Goal: Task Accomplishment & Management: Manage account settings

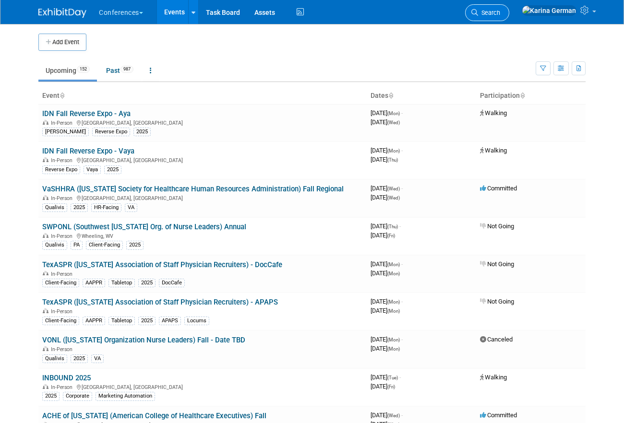
click at [500, 14] on span "Search" at bounding box center [489, 12] width 22 height 7
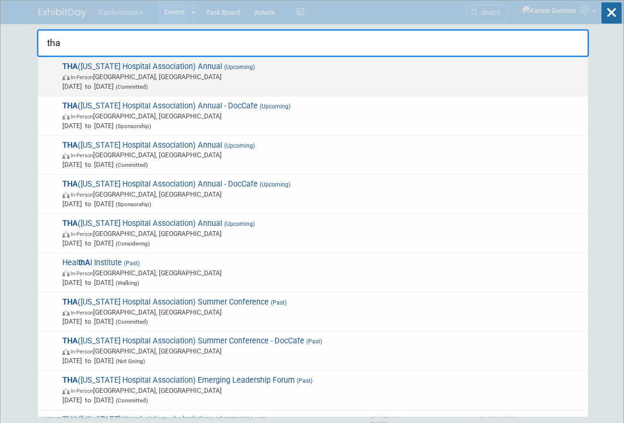
type input "tha"
click at [174, 70] on span "THA (Tennessee Hospital Association) Annual (Upcoming) In-Person Nashville, TN …" at bounding box center [322, 76] width 524 height 29
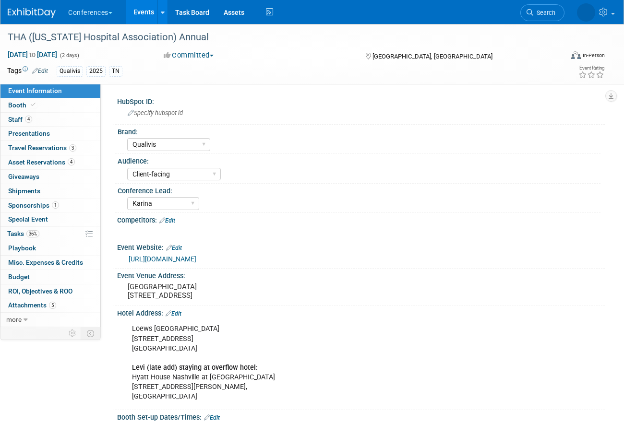
select select "Qualivis"
select select "Client-facing"
select select "Karina"
click at [519, 9] on div "Conferences Explore: My Workspaces 2 Go to Workspace: Conferences Marketing Req…" at bounding box center [306, 12] width 597 height 24
click at [519, 11] on span "Search" at bounding box center [508, 12] width 22 height 7
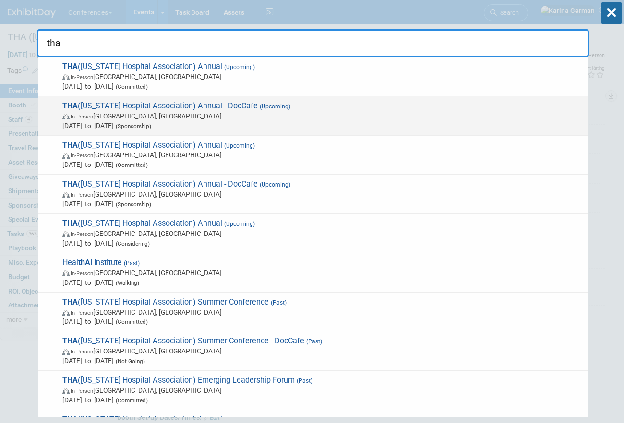
type input "tha"
click at [151, 99] on div "THA (Tennessee Hospital Association) Annual - DocCafe (Upcoming) In-Person Nash…" at bounding box center [313, 115] width 550 height 39
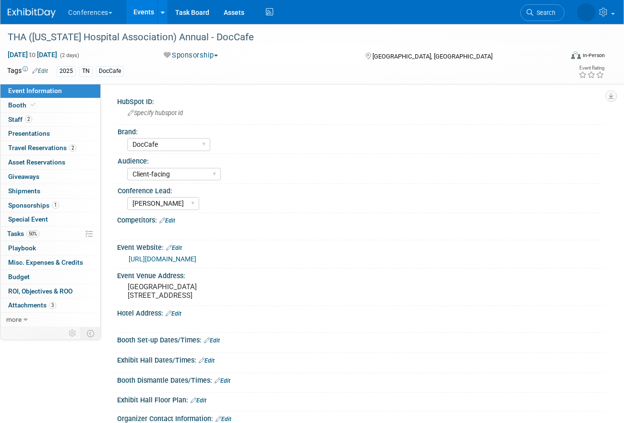
select select "DocCafe"
select select "Client-facing"
select select "[PERSON_NAME]"
click at [34, 123] on link "2 Staff 2" at bounding box center [50, 120] width 100 height 14
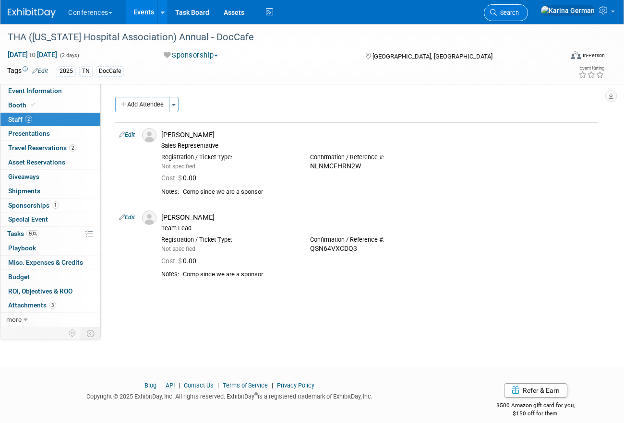
click at [519, 14] on span "Search" at bounding box center [508, 12] width 22 height 7
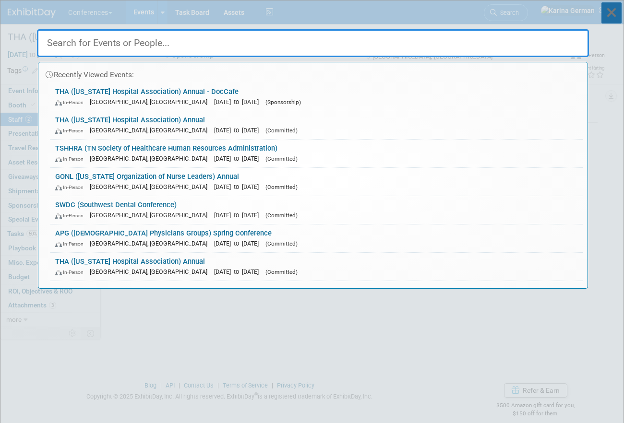
click at [614, 14] on icon at bounding box center [611, 12] width 20 height 21
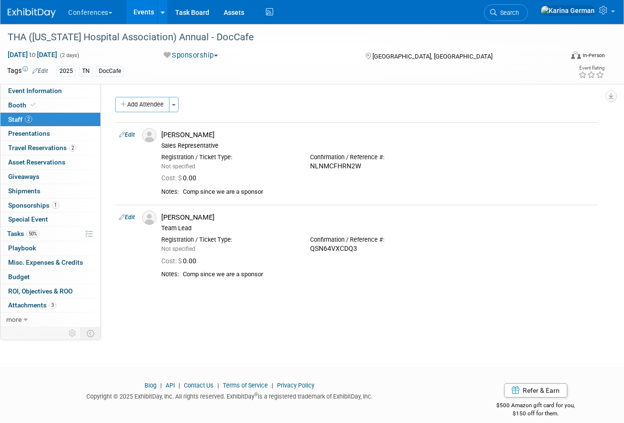
click at [148, 15] on link "Events" at bounding box center [143, 12] width 35 height 24
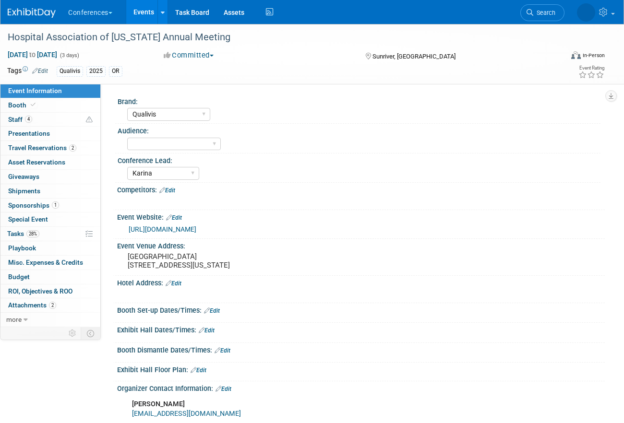
select select "Qualivis"
select select "Karina"
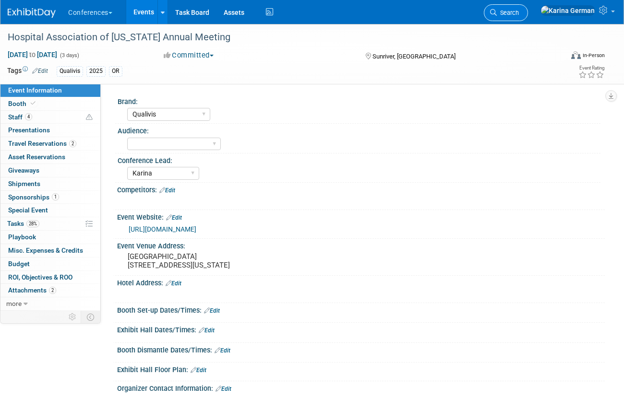
click at [519, 11] on span "Search" at bounding box center [508, 12] width 22 height 7
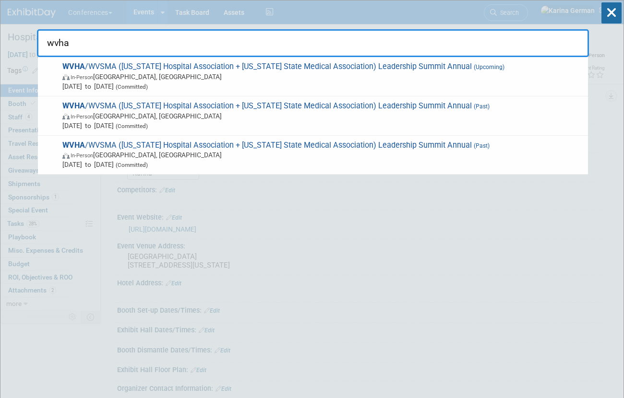
click at [201, 37] on input "wvha" at bounding box center [313, 43] width 552 height 28
type input "wvha"
click at [614, 14] on icon at bounding box center [611, 12] width 20 height 21
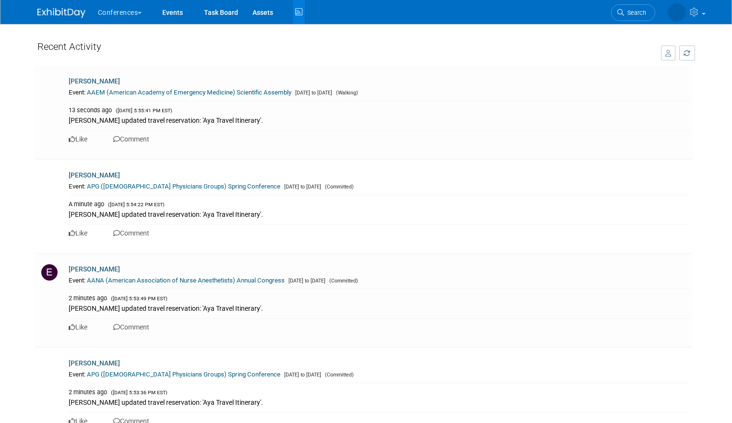
click at [68, 13] on img at bounding box center [61, 13] width 48 height 10
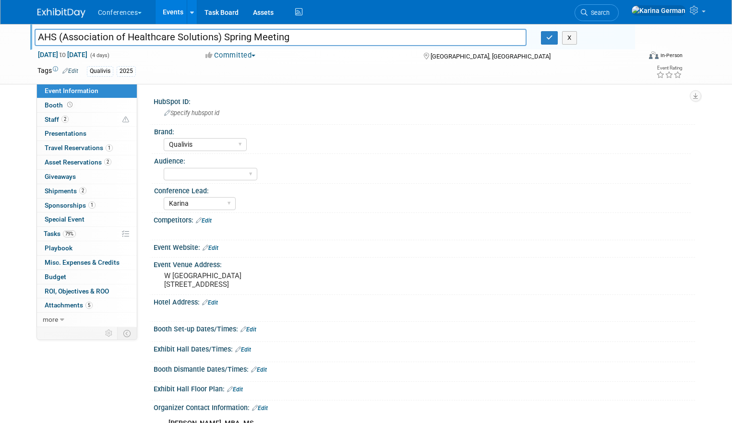
select select "Qualivis"
select select "Karina"
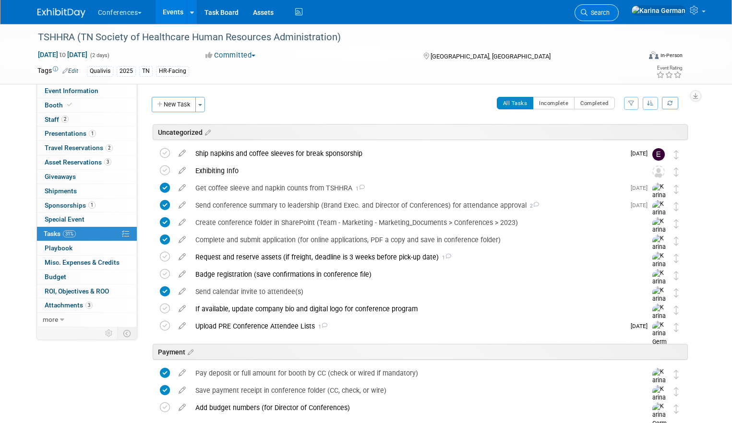
click at [609, 16] on span "Search" at bounding box center [598, 12] width 22 height 7
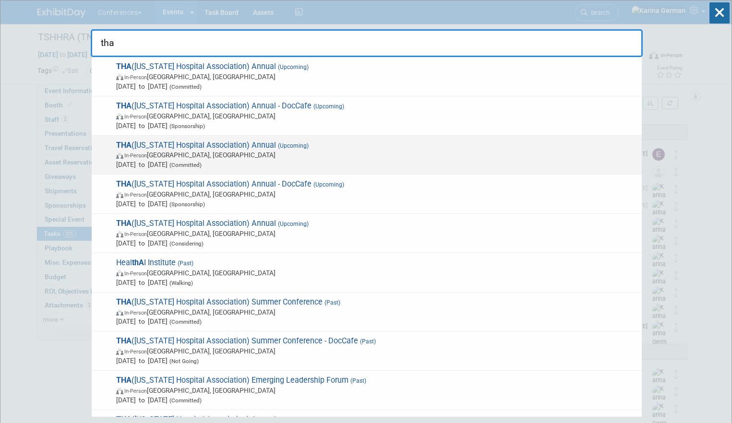
type input "tha"
click at [282, 144] on span "(Upcoming)" at bounding box center [292, 146] width 33 height 7
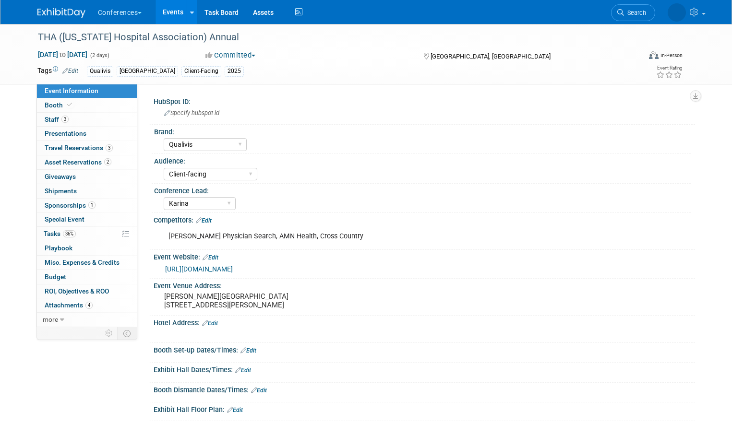
select select "Qualivis"
select select "Client-facing"
select select "Karina"
click at [609, 10] on span "Search" at bounding box center [598, 12] width 22 height 7
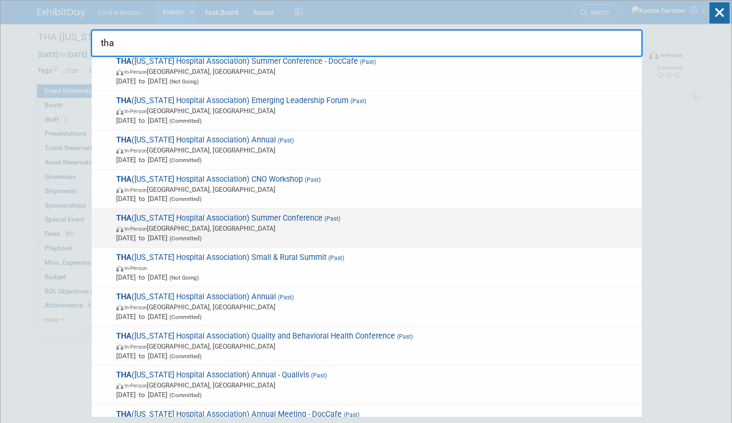
scroll to position [286, 0]
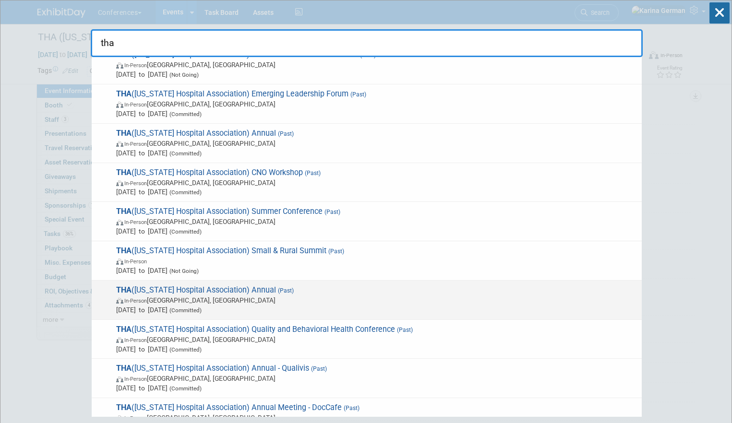
type input "tha"
click at [255, 298] on span "In-Person Dallas, TX" at bounding box center [376, 301] width 521 height 10
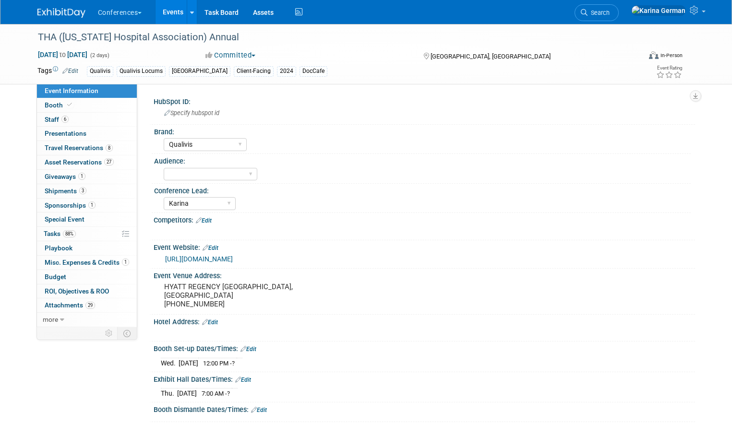
select select "Qualivis"
select select "Karina"
click at [101, 104] on link "Booth" at bounding box center [87, 105] width 100 height 14
select select "8'x20'"
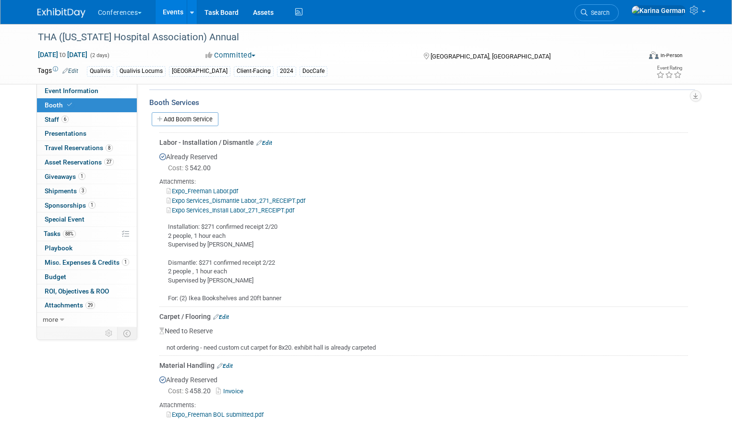
scroll to position [319, 0]
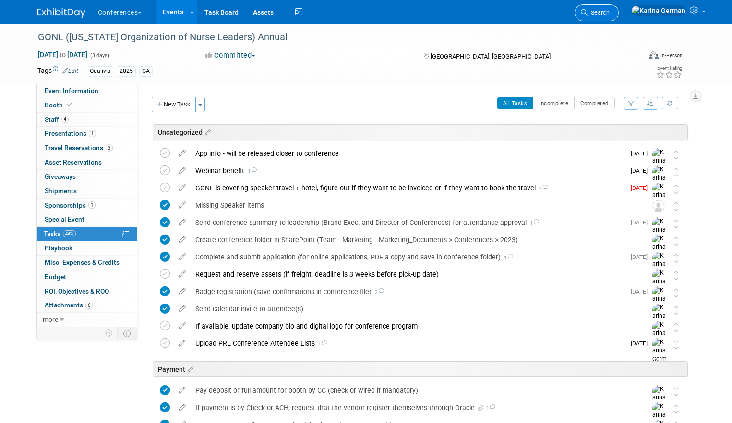
click at [609, 12] on span "Search" at bounding box center [598, 12] width 22 height 7
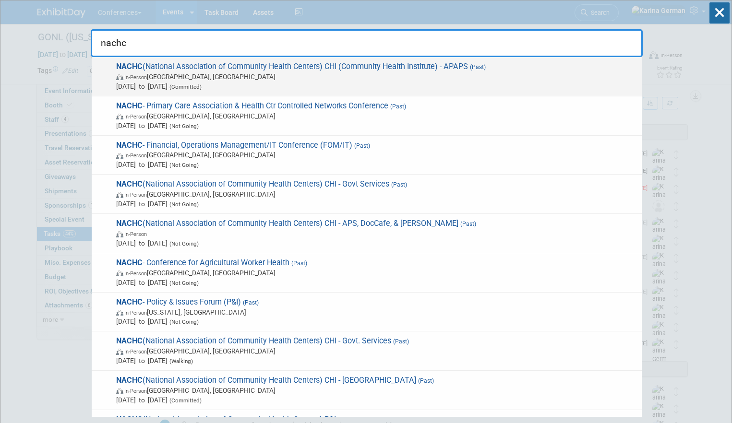
type input "nachc"
click at [328, 74] on span "In-Person Chicago, IL" at bounding box center [376, 77] width 521 height 10
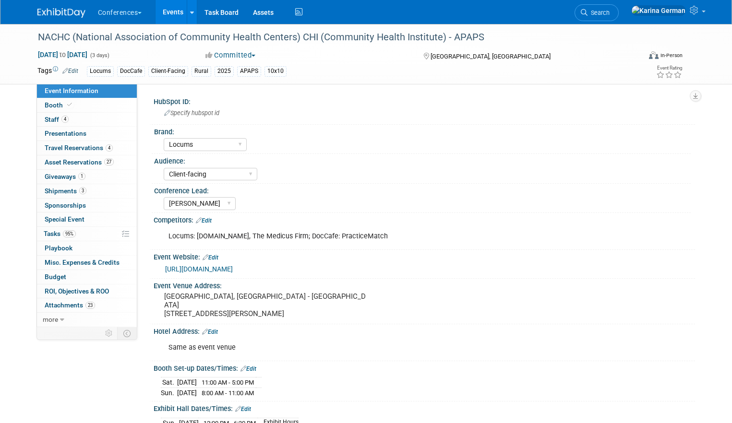
select select "Locums"
select select "Client-facing"
select select "[PERSON_NAME]"
click at [87, 108] on link "Booth" at bounding box center [87, 105] width 100 height 14
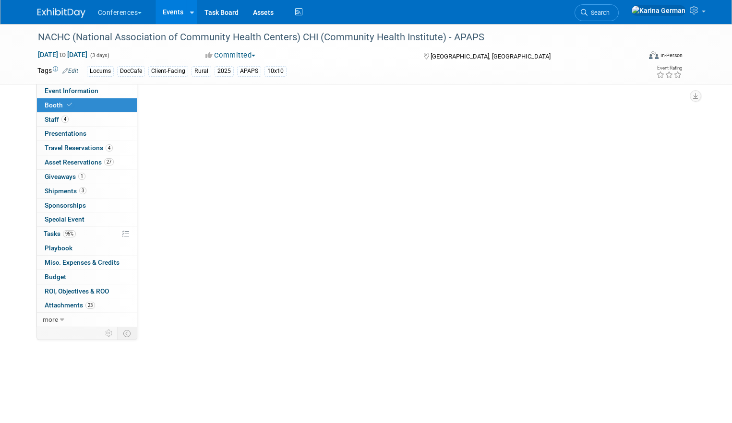
select select "8'x10'"
select select "Yes"
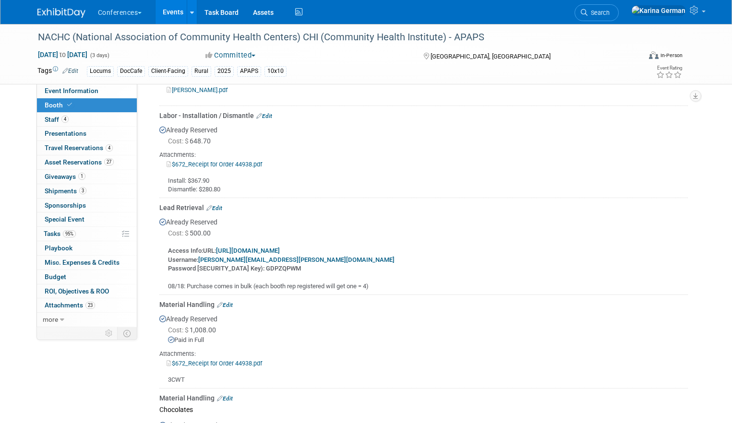
scroll to position [627, 0]
click at [237, 167] on link "$672_Receipt for Order 44938.pdf" at bounding box center [214, 163] width 95 height 7
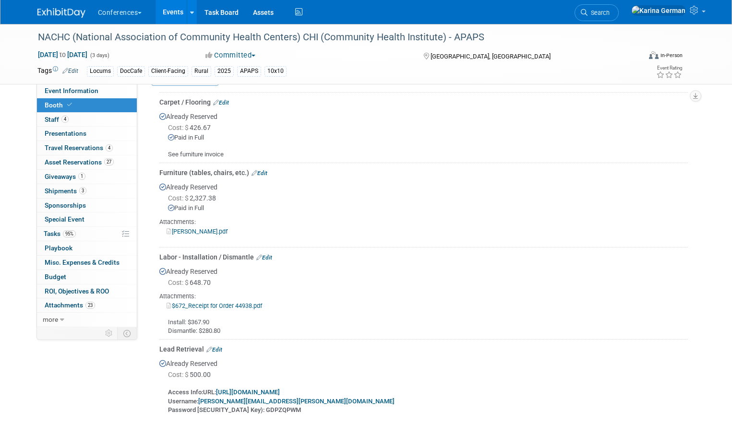
scroll to position [472, 0]
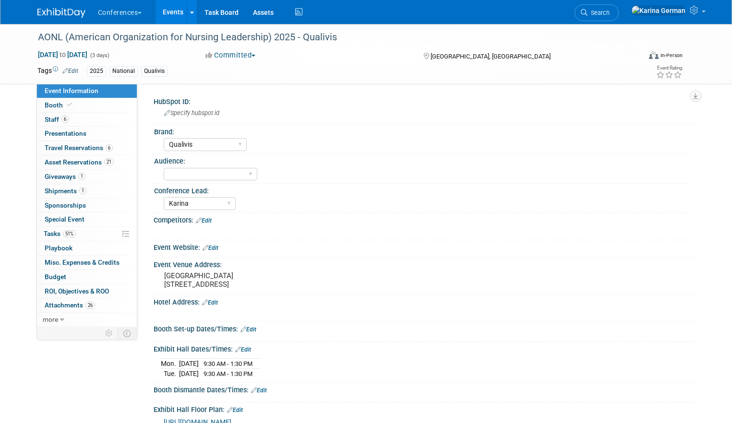
select select "Qualivis"
select select "Karina"
click at [100, 104] on link "Booth" at bounding box center [87, 105] width 100 height 14
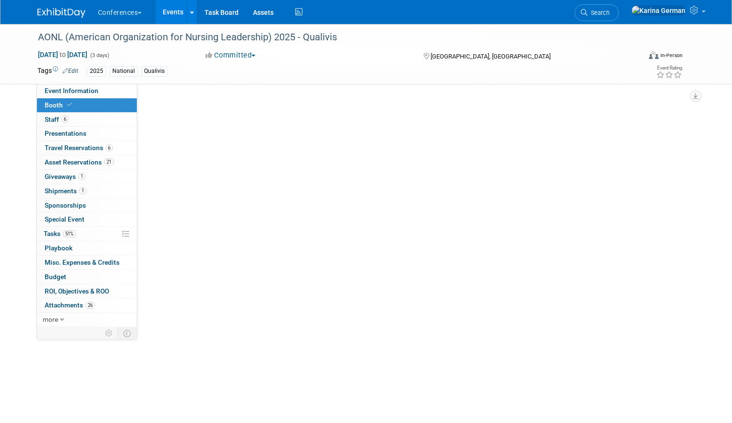
select select "10'x20'"
select select "Yes"
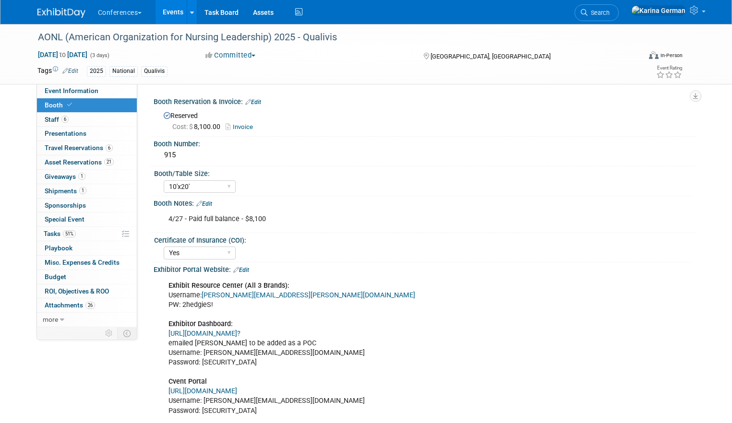
click at [66, 70] on icon at bounding box center [65, 71] width 6 height 6
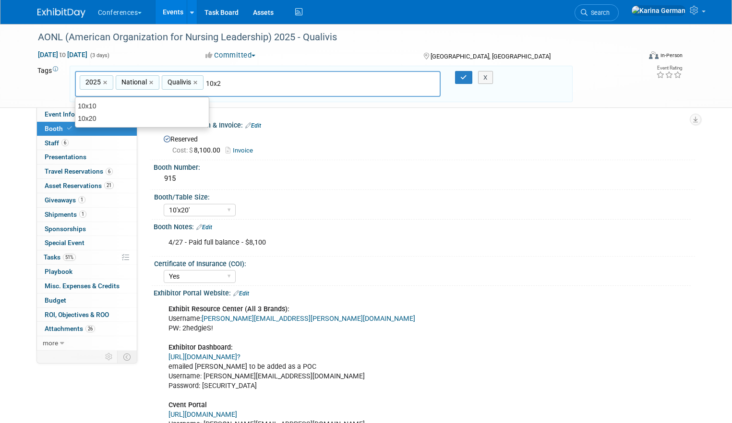
type input "10x20"
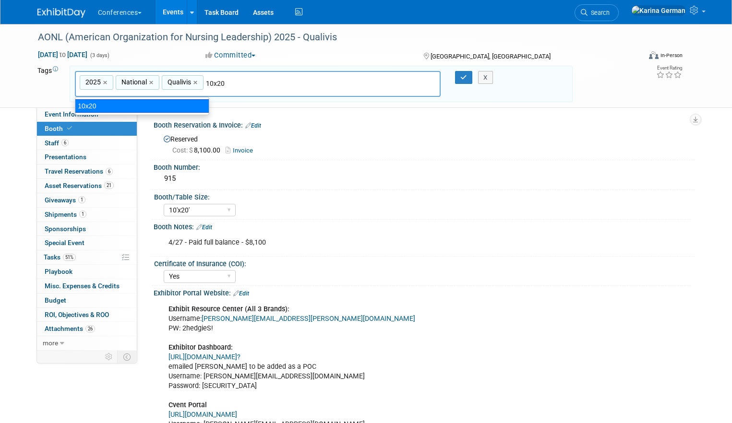
click at [189, 103] on div "10x20" at bounding box center [142, 105] width 134 height 13
type input "2025, National, Qualivis, 10x20"
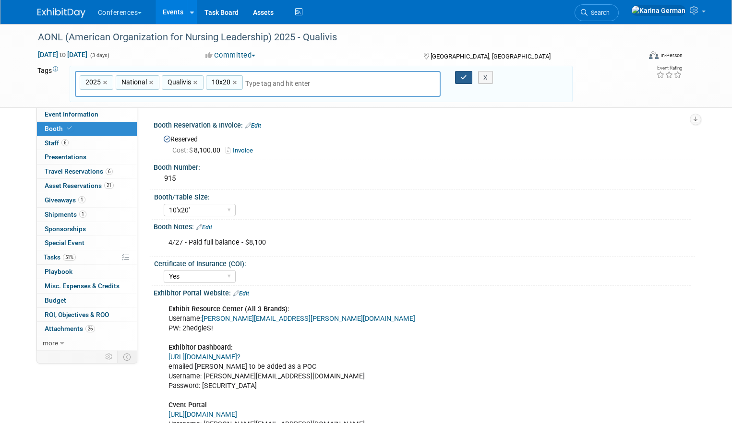
click at [464, 75] on icon "button" at bounding box center [463, 77] width 7 height 6
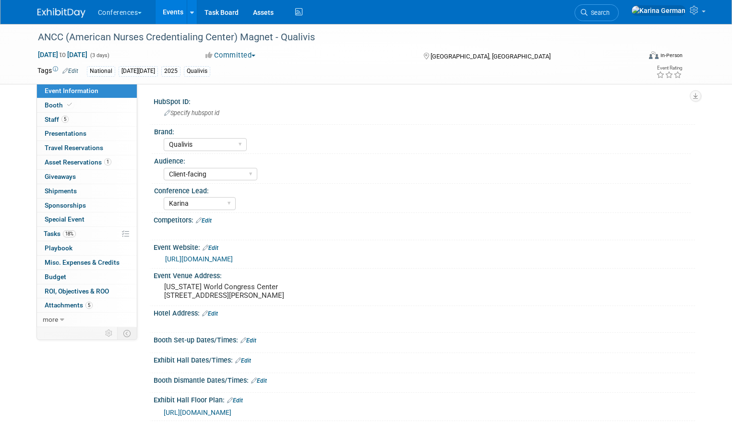
select select "Qualivis"
select select "Client-facing"
select select "Karina"
click at [103, 110] on link "Booth" at bounding box center [87, 105] width 100 height 14
select select "10'x10'"
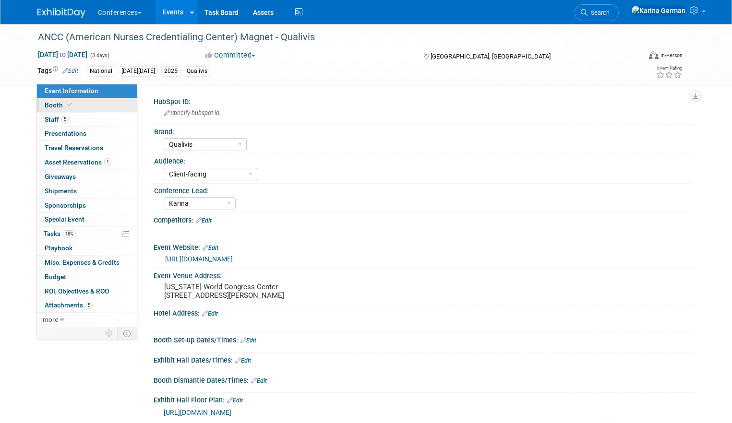
select select "Yes"
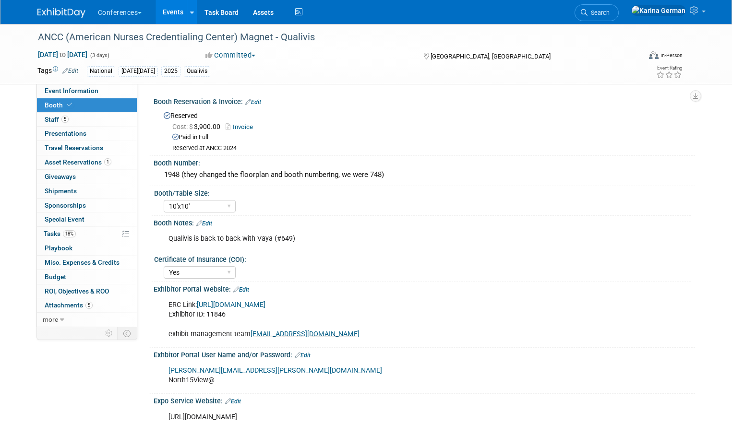
click at [72, 72] on link "Edit" at bounding box center [70, 71] width 16 height 7
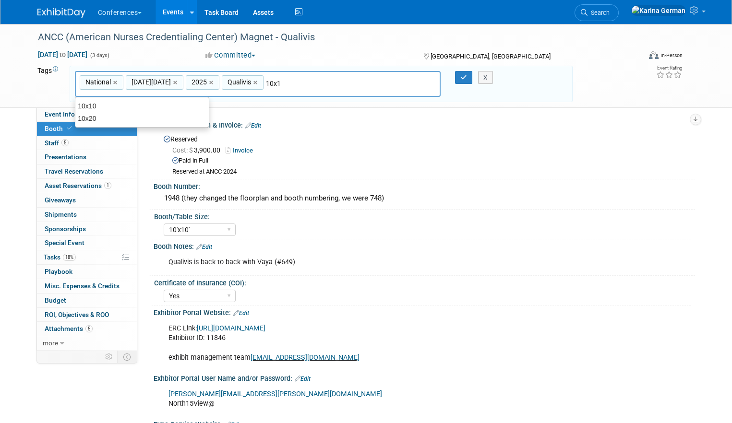
type input "10x10"
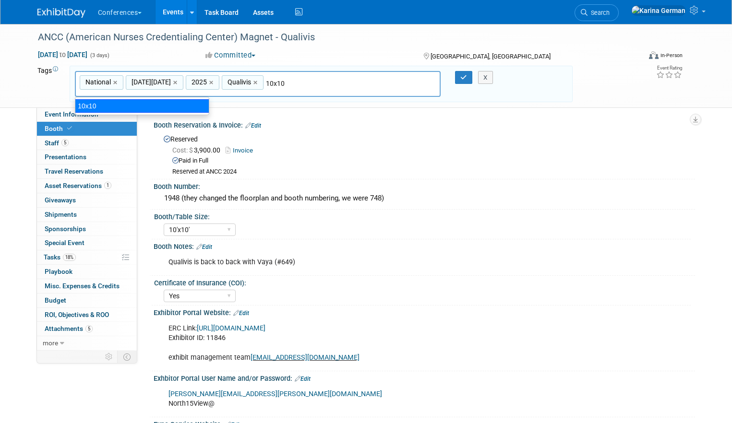
click at [179, 105] on div "10x10" at bounding box center [142, 105] width 134 height 13
type input "National, [DATE][DATE], 2025, Qualivis, 10x10"
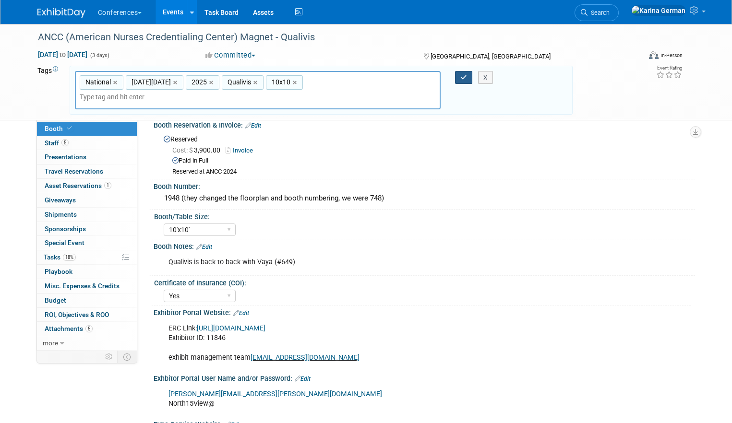
click at [463, 76] on icon "button" at bounding box center [463, 77] width 7 height 6
